Goal: Connect with others: Participate in discussion

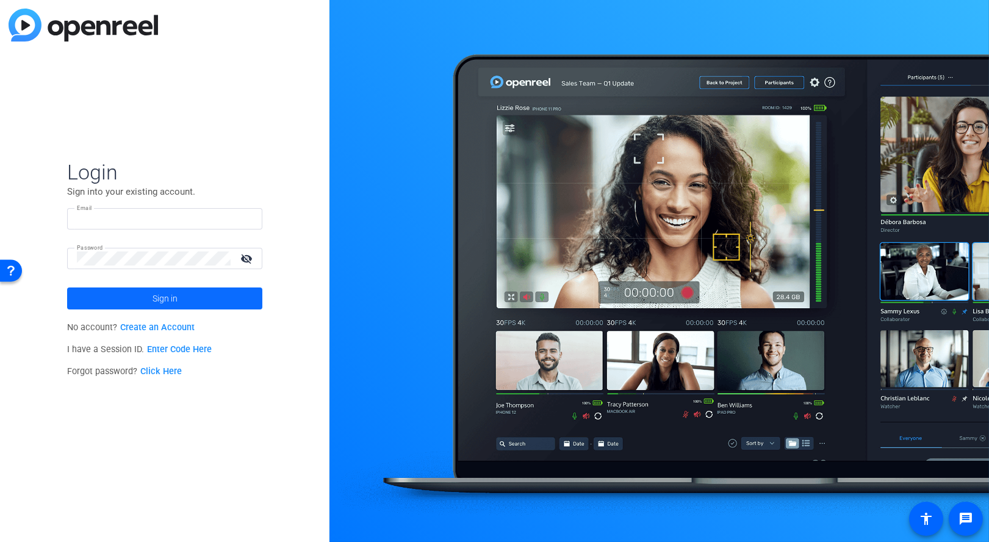
type input "[EMAIL_ADDRESS][PERSON_NAME][DOMAIN_NAME]"
click at [203, 302] on span at bounding box center [164, 298] width 195 height 29
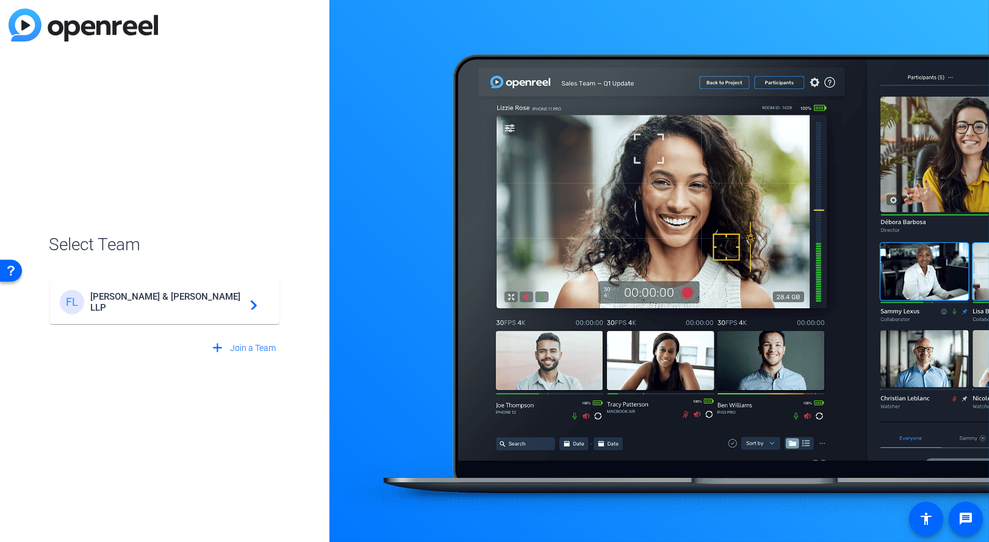
click at [178, 306] on span "[PERSON_NAME] & [PERSON_NAME] LLP" at bounding box center [166, 302] width 153 height 22
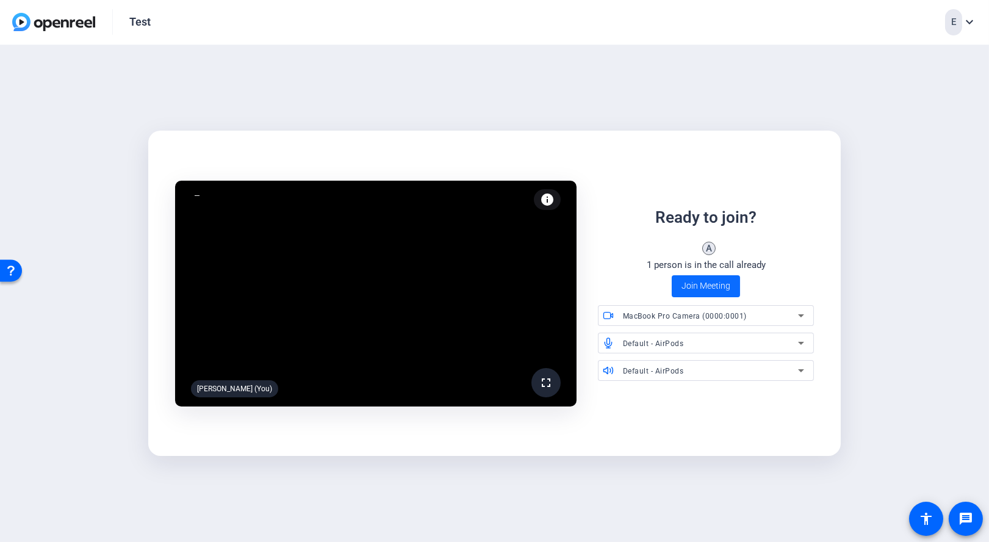
click at [706, 282] on span "Join Meeting" at bounding box center [706, 285] width 49 height 13
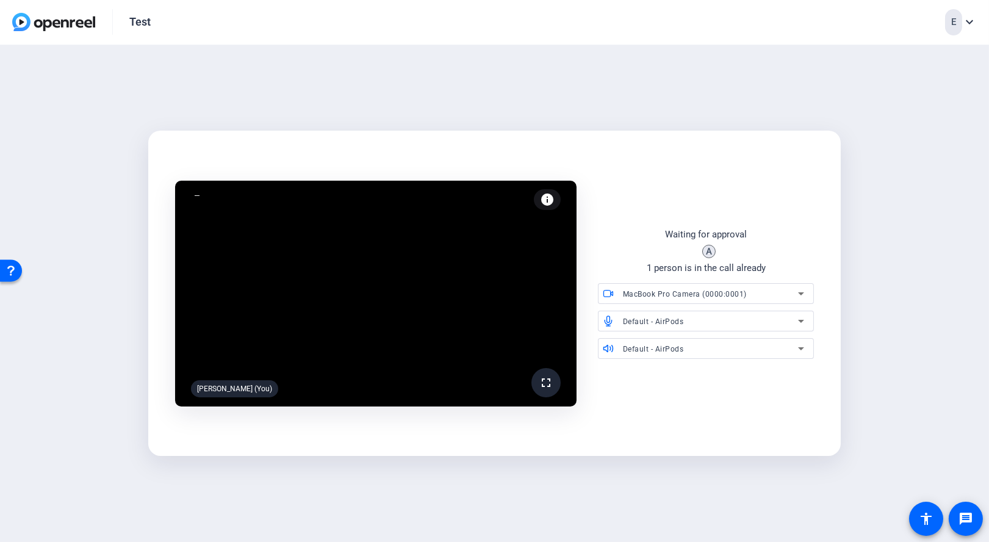
click at [706, 283] on div "MacBook Pro Camera (0000:0001)" at bounding box center [713, 293] width 181 height 21
click at [630, 257] on div at bounding box center [494, 271] width 989 height 542
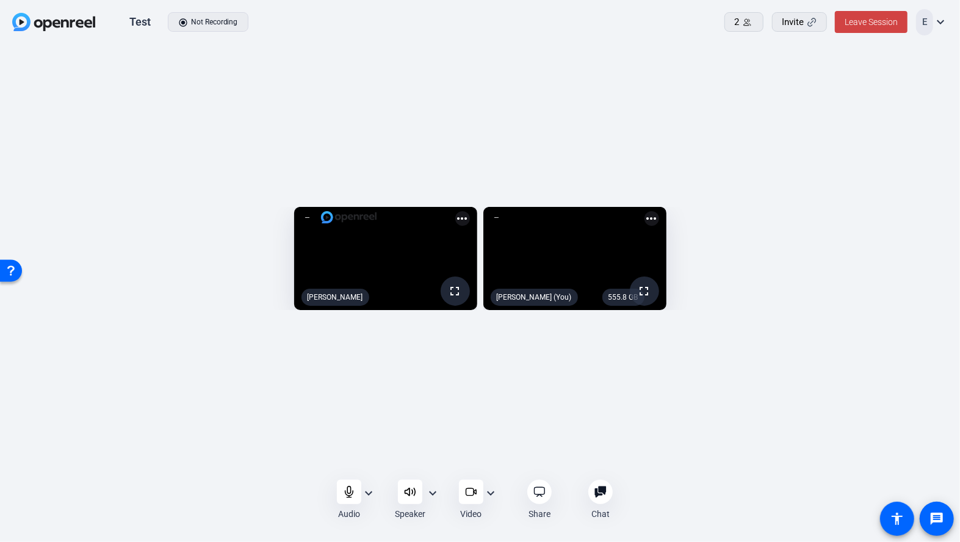
click at [52, 503] on div "Audio expand_more Speaker expand_more Video expand_more Share Chat 0 more_horiz…" at bounding box center [480, 499] width 960 height 43
click at [478, 129] on div "fullscreen Alexis Leon more_horiz 555.8 GB fullscreen Eric Veazie (You) more_ho…" at bounding box center [480, 261] width 960 height 433
click at [43, 252] on openreel-capture-lite-video-stream "fullscreen Alexis Leon more_horiz" at bounding box center [247, 258] width 459 height 103
click at [478, 110] on div "fullscreen Alexis Leon more_horiz 555.8 GB fullscreen Eric Veazie (You) more_ho…" at bounding box center [480, 261] width 960 height 433
click at [43, 240] on openreel-capture-lite-video-stream "fullscreen Alexis Leon more_horiz" at bounding box center [247, 258] width 459 height 103
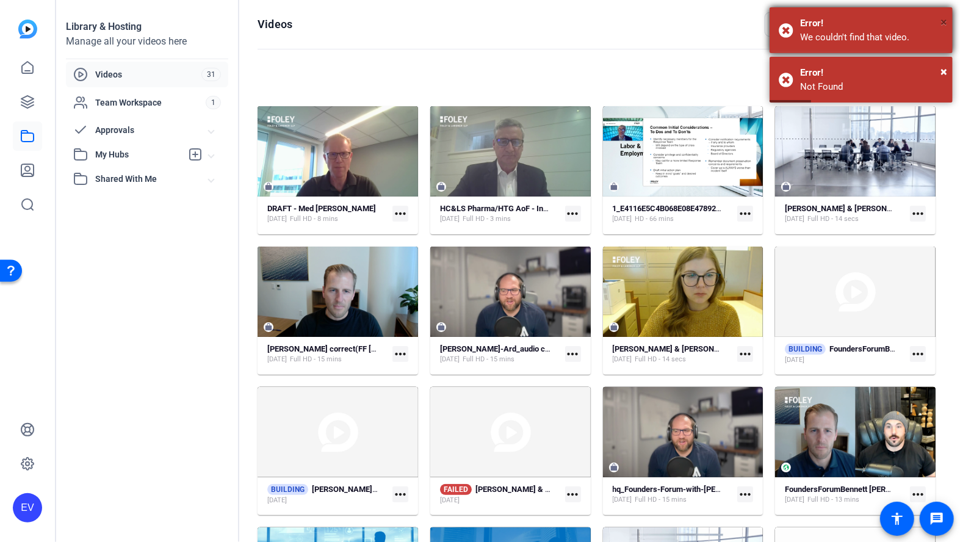
click at [944, 21] on span "×" at bounding box center [943, 22] width 7 height 15
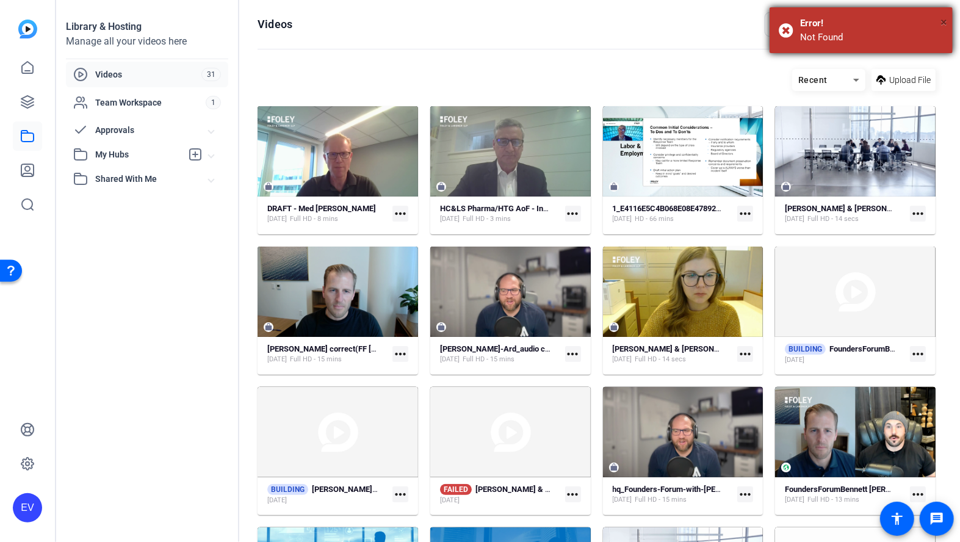
click at [943, 21] on span "×" at bounding box center [943, 22] width 7 height 15
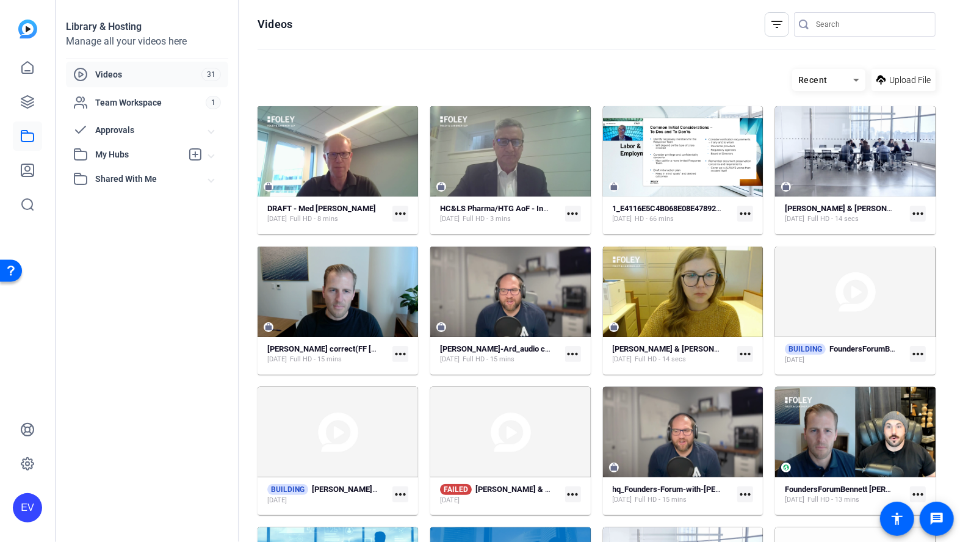
click at [744, 16] on openreel-page-title "Videos filter_list" at bounding box center [596, 24] width 678 height 24
